Goal: Task Accomplishment & Management: Complete application form

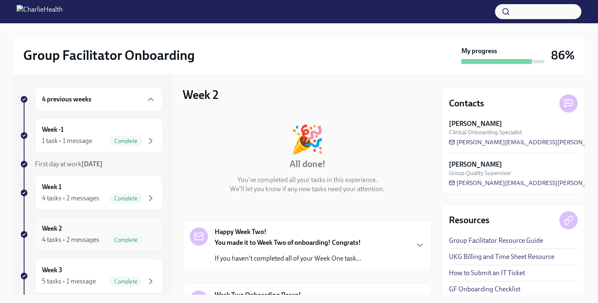
scroll to position [172, 0]
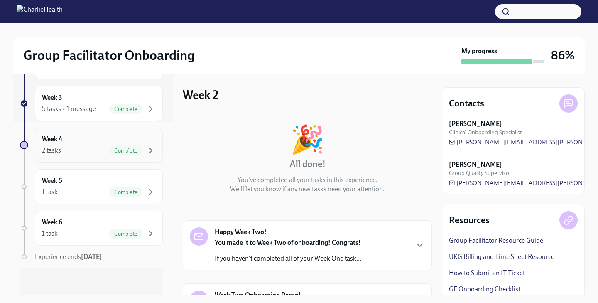
click at [107, 145] on div "2 tasks Complete" at bounding box center [99, 150] width 114 height 10
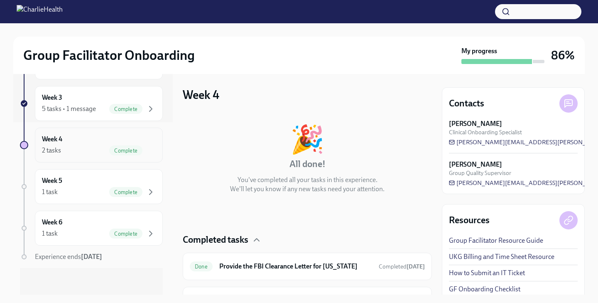
click at [107, 145] on div "2 tasks Complete" at bounding box center [99, 150] width 114 height 10
click at [109, 187] on div "Complete" at bounding box center [132, 192] width 47 height 10
click at [120, 233] on span "Complete" at bounding box center [125, 233] width 33 height 6
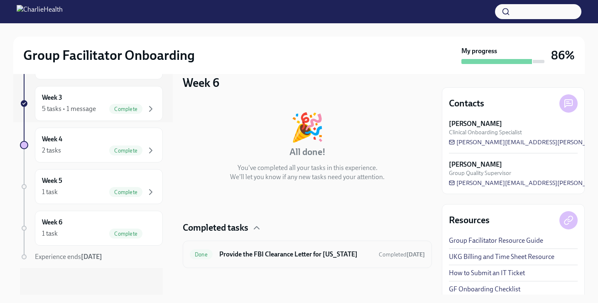
click at [206, 249] on div "Done" at bounding box center [201, 254] width 23 height 10
